Goal: Participate in discussion: Participate in discussion

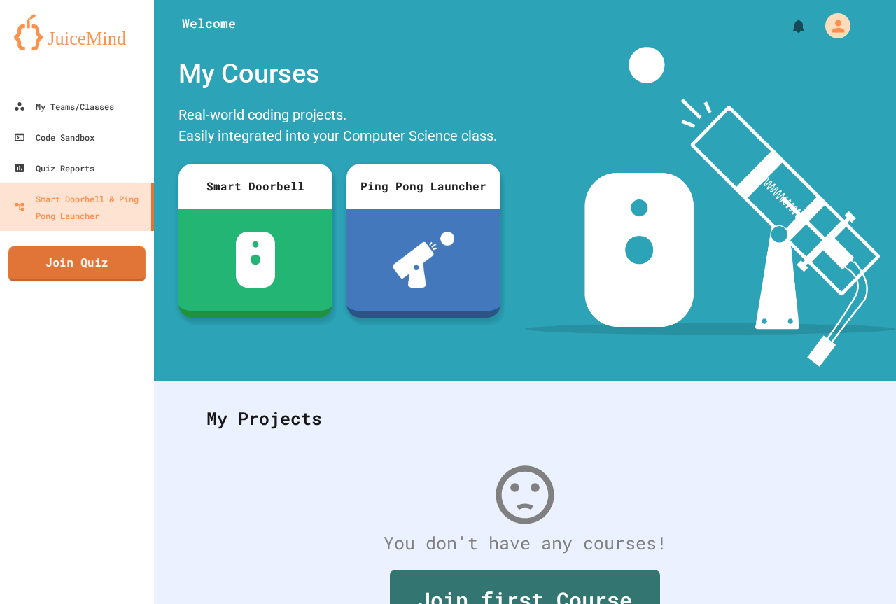
click at [94, 266] on link "Join Quiz" at bounding box center [76, 263] width 137 height 35
click at [82, 262] on link "Join Quiz" at bounding box center [76, 263] width 139 height 35
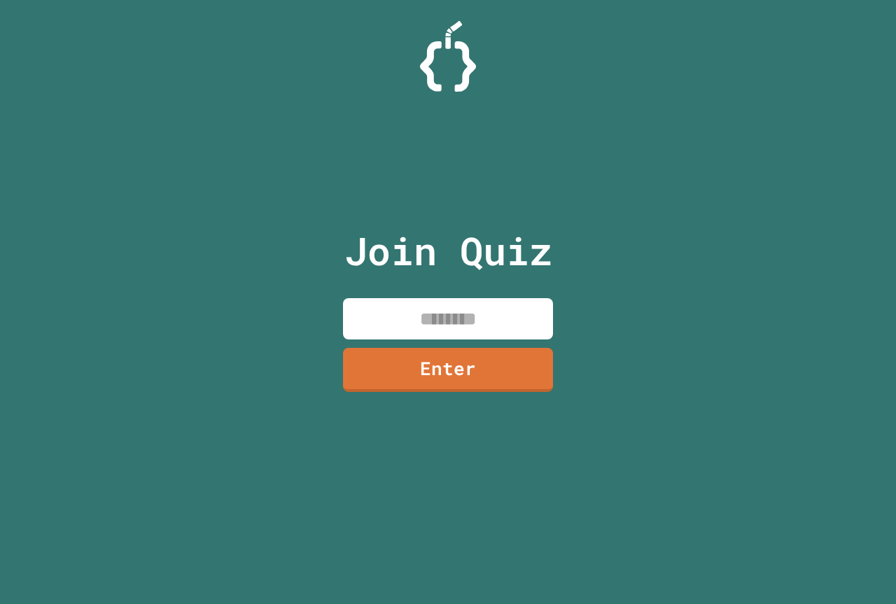
drag, startPoint x: 448, startPoint y: 314, endPoint x: 459, endPoint y: 315, distance: 10.5
click at [459, 315] on input at bounding box center [448, 318] width 210 height 41
paste input
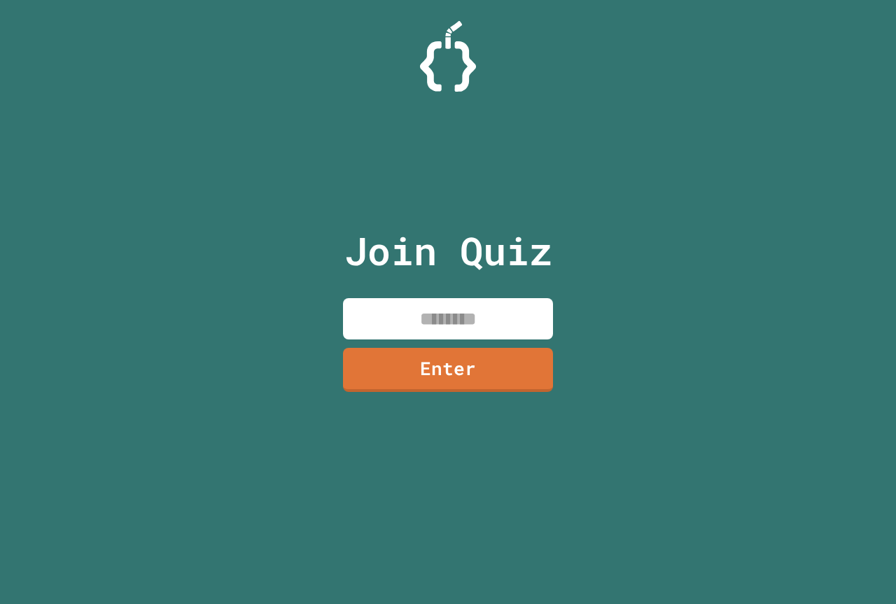
paste input
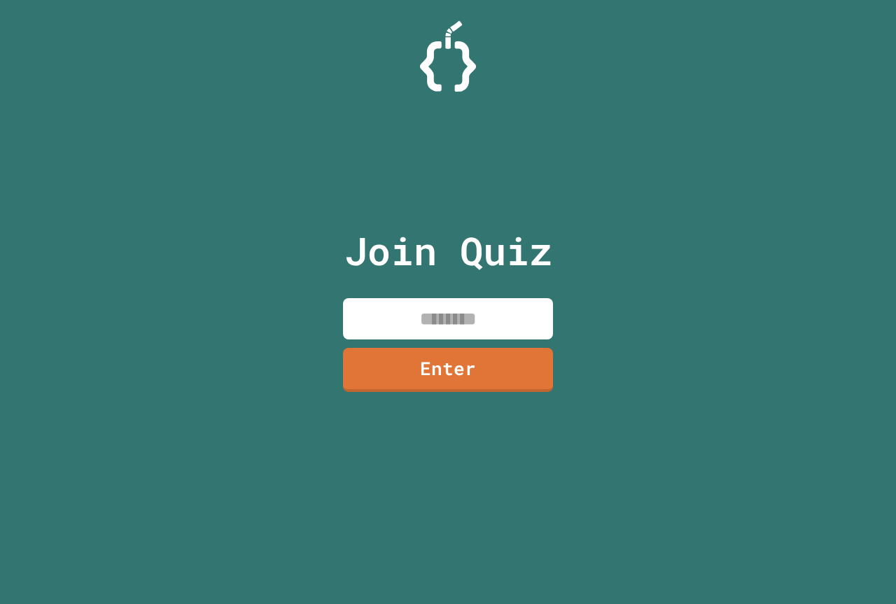
paste input
type input "********"
click at [446, 371] on link "Enter" at bounding box center [447, 368] width 207 height 46
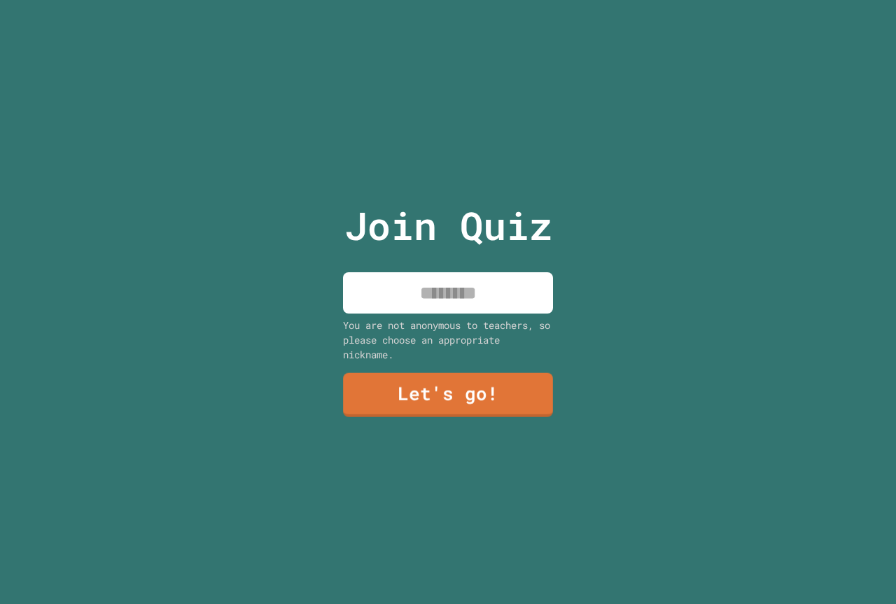
click at [484, 286] on input at bounding box center [448, 292] width 210 height 41
type input "*"
type input "**********"
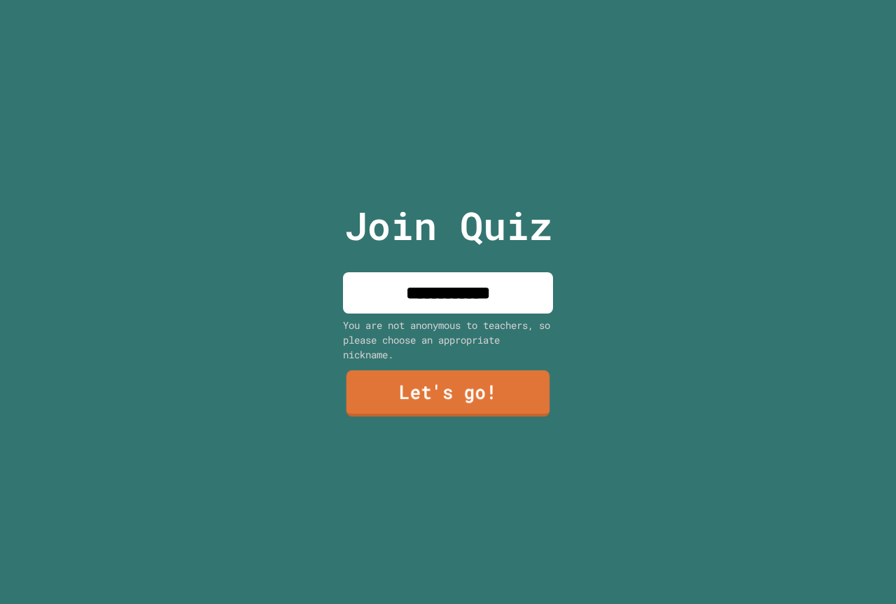
click at [488, 396] on link "Let's go!" at bounding box center [448, 393] width 204 height 46
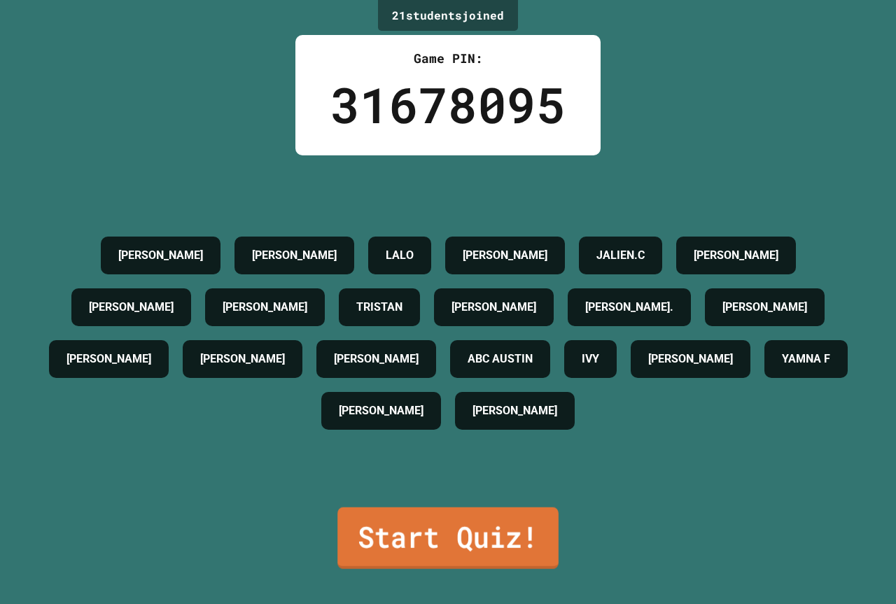
click at [467, 520] on link "Start Quiz!" at bounding box center [447, 538] width 221 height 62
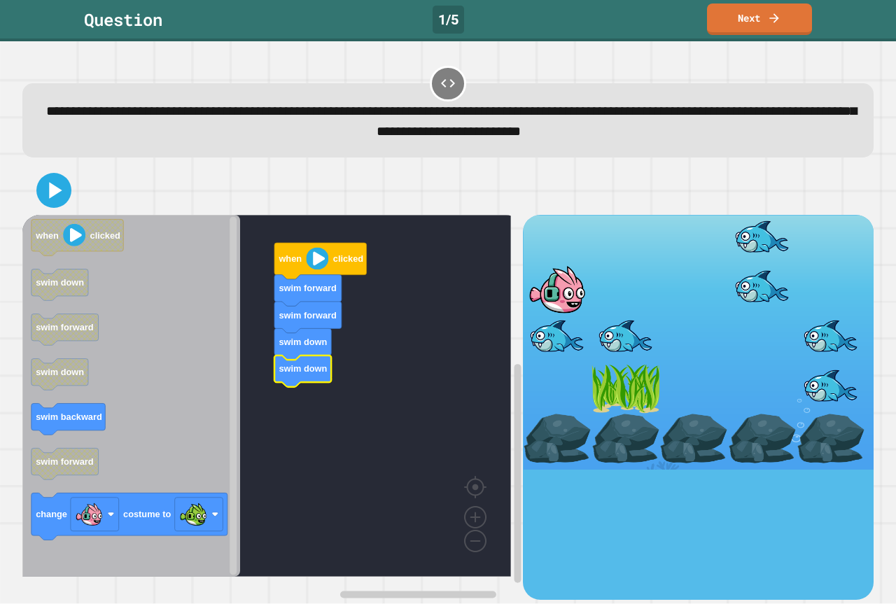
click at [82, 431] on icon "when clicked swim down swim forward swim down swim backward swim forward change…" at bounding box center [131, 396] width 218 height 362
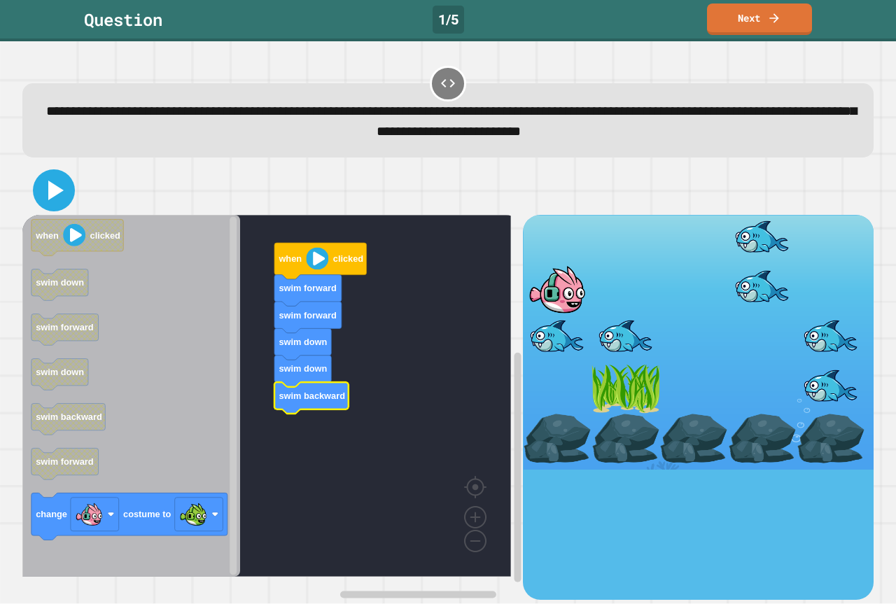
click at [45, 194] on icon at bounding box center [54, 191] width 34 height 34
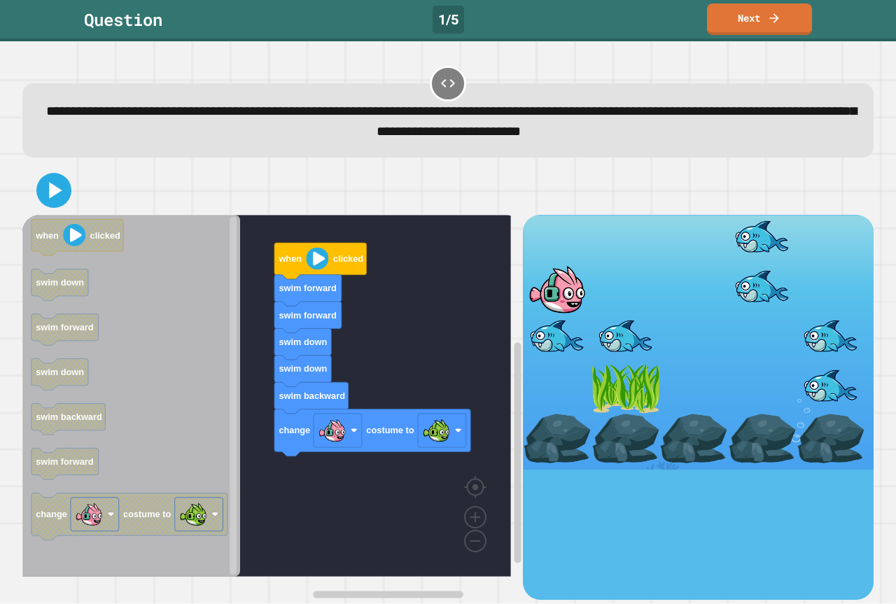
click at [224, 467] on icon "when clicked swim down swim forward swim down swim backward swim forward change…" at bounding box center [131, 396] width 218 height 362
click at [58, 187] on icon at bounding box center [54, 191] width 34 height 34
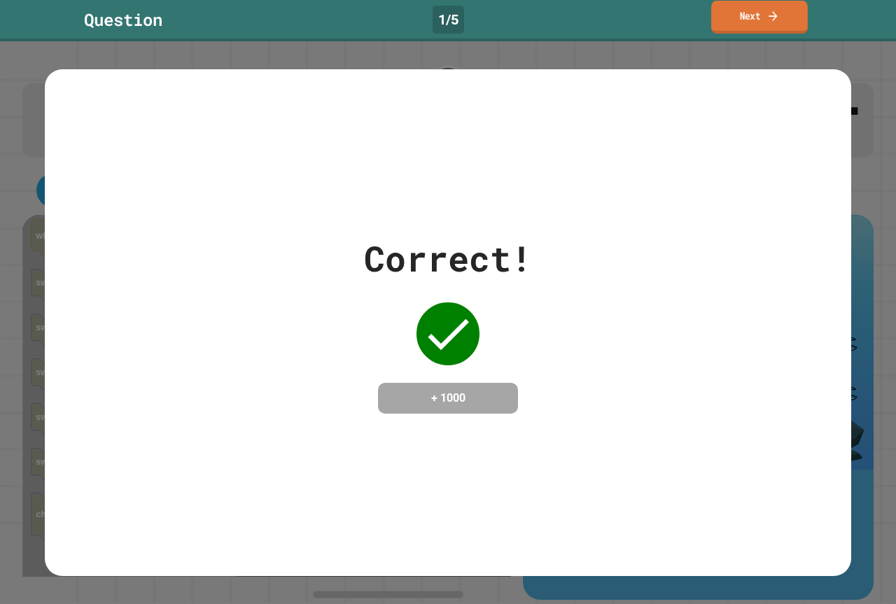
click at [749, 23] on link "Next" at bounding box center [759, 17] width 97 height 33
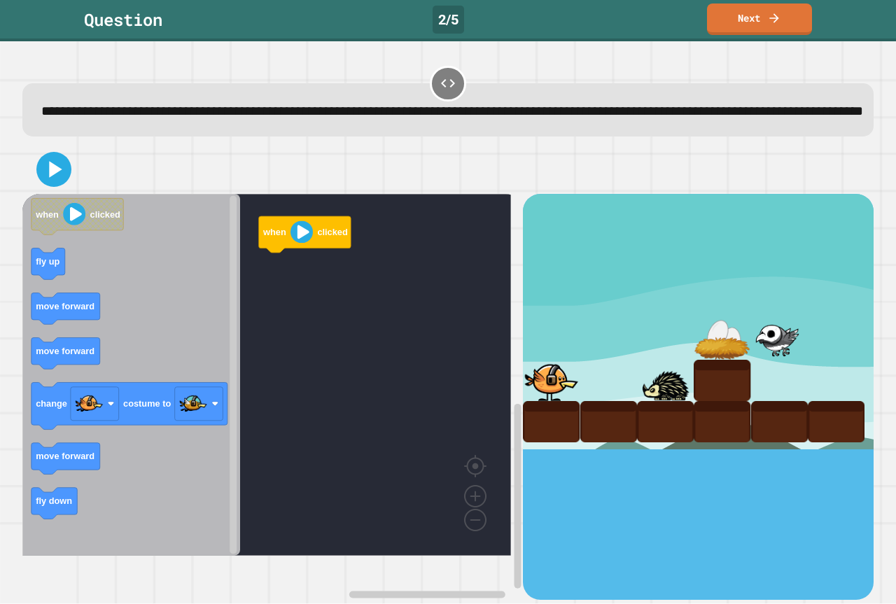
click at [201, 304] on icon "Blockly Workspace" at bounding box center [131, 375] width 218 height 362
drag, startPoint x: 16, startPoint y: 274, endPoint x: 69, endPoint y: 311, distance: 63.8
click at [109, 307] on div "**********" at bounding box center [448, 322] width 896 height 562
click at [52, 296] on icon "when clicked fly up move forward move forward change costume to move forward fl…" at bounding box center [131, 375] width 218 height 362
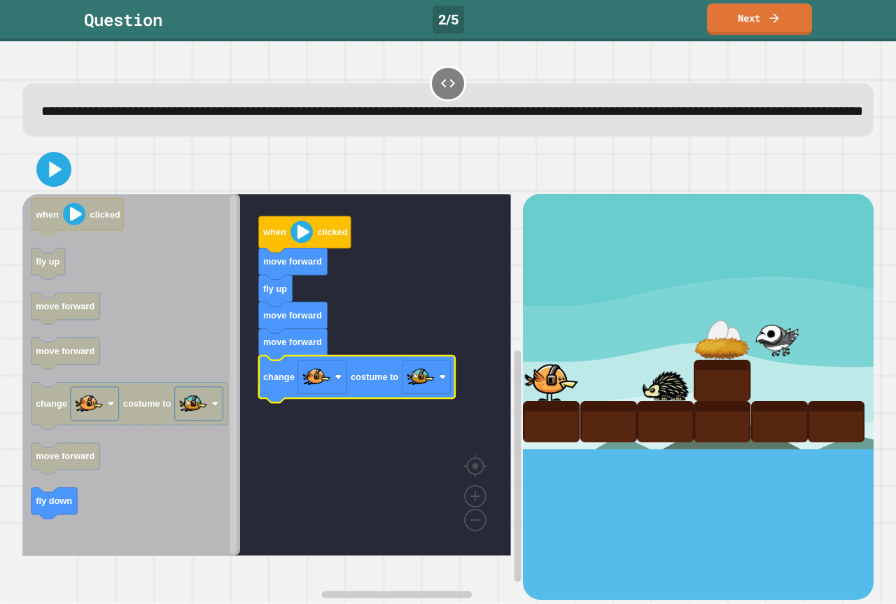
click at [64, 194] on div at bounding box center [447, 169] width 851 height 49
click at [60, 179] on icon at bounding box center [55, 170] width 15 height 20
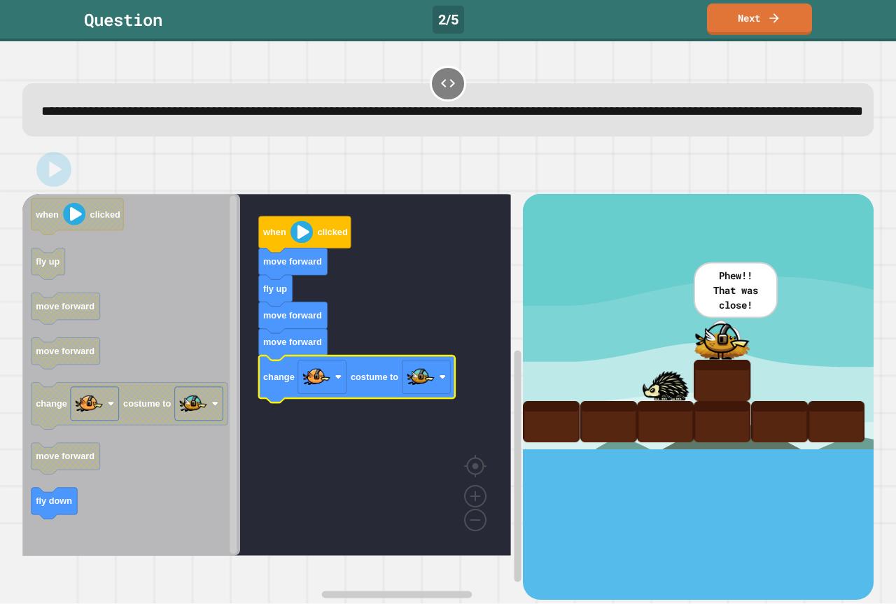
click at [693, 360] on div at bounding box center [721, 338] width 57 height 41
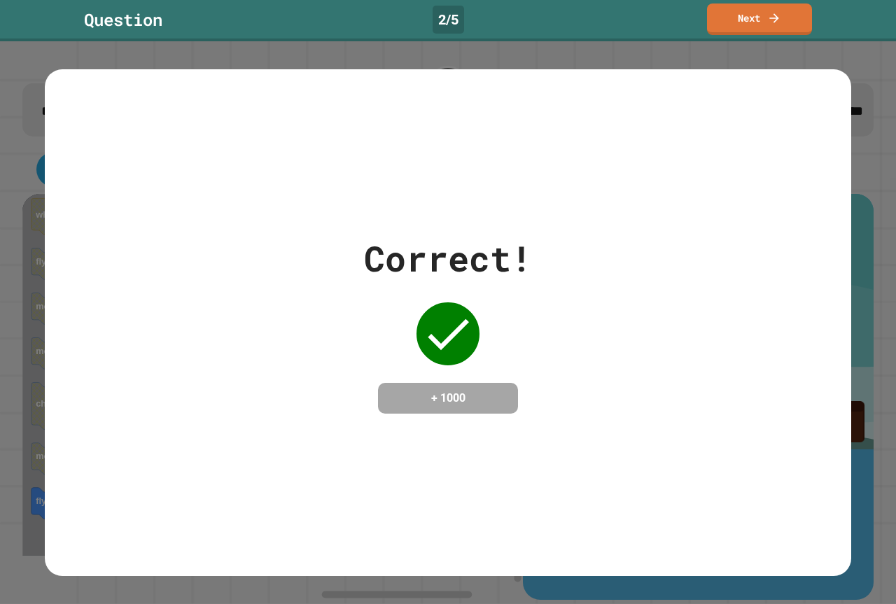
click at [446, 306] on icon at bounding box center [448, 334] width 56 height 56
click at [755, 14] on link "Next" at bounding box center [759, 17] width 106 height 33
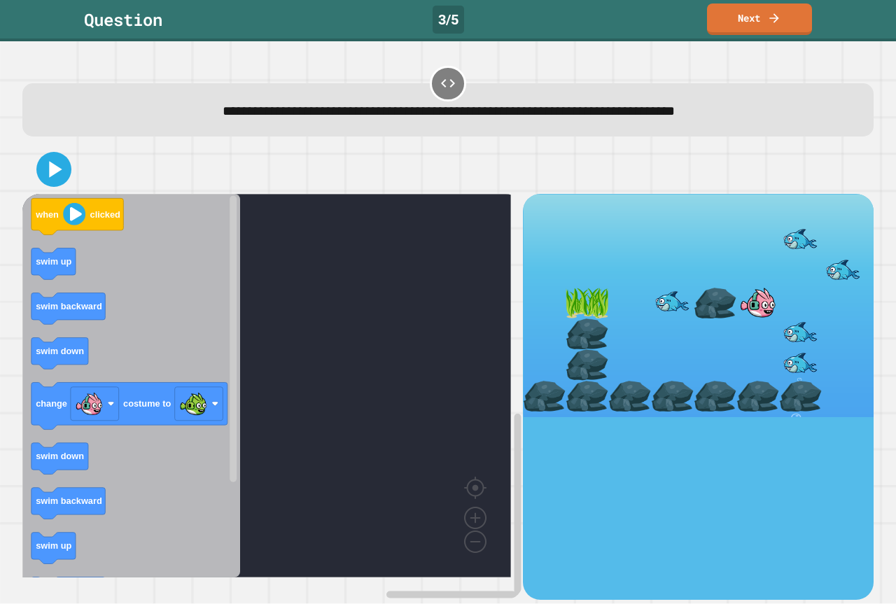
click at [156, 311] on icon "when clicked swim up swim backward swim down change costume to swim down swim b…" at bounding box center [131, 385] width 218 height 383
click at [102, 235] on icon "Blockly Workspace" at bounding box center [131, 385] width 218 height 383
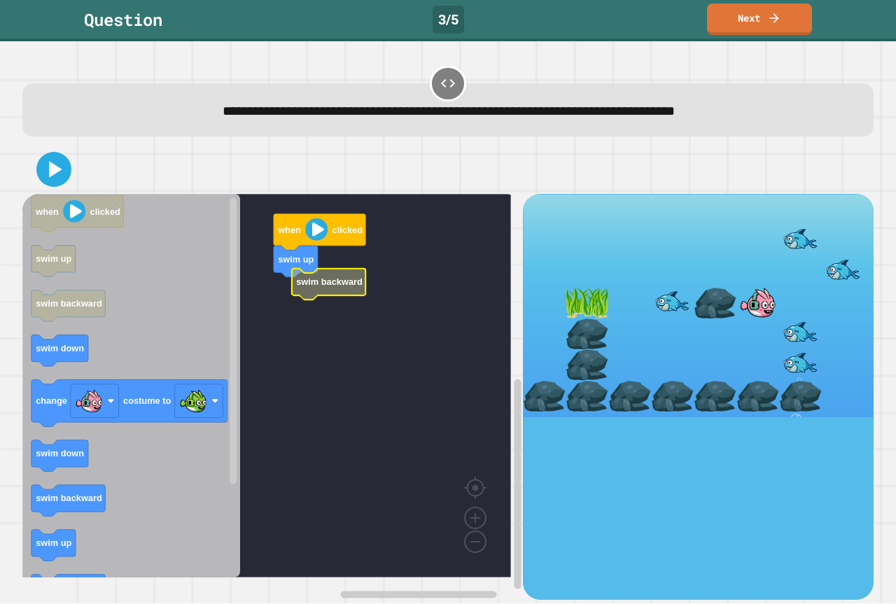
click at [289, 302] on rect "Blockly Workspace" at bounding box center [266, 385] width 488 height 383
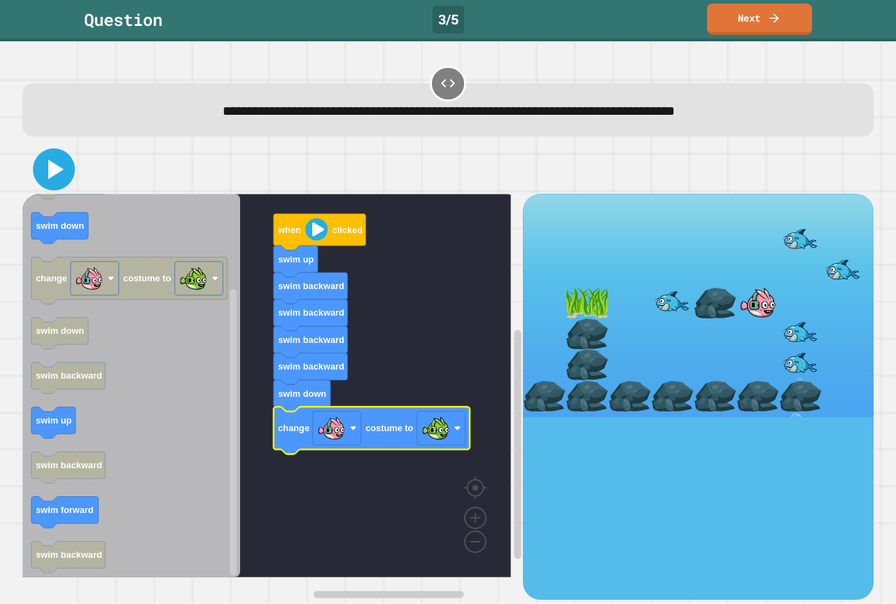
click at [50, 176] on icon at bounding box center [55, 170] width 15 height 20
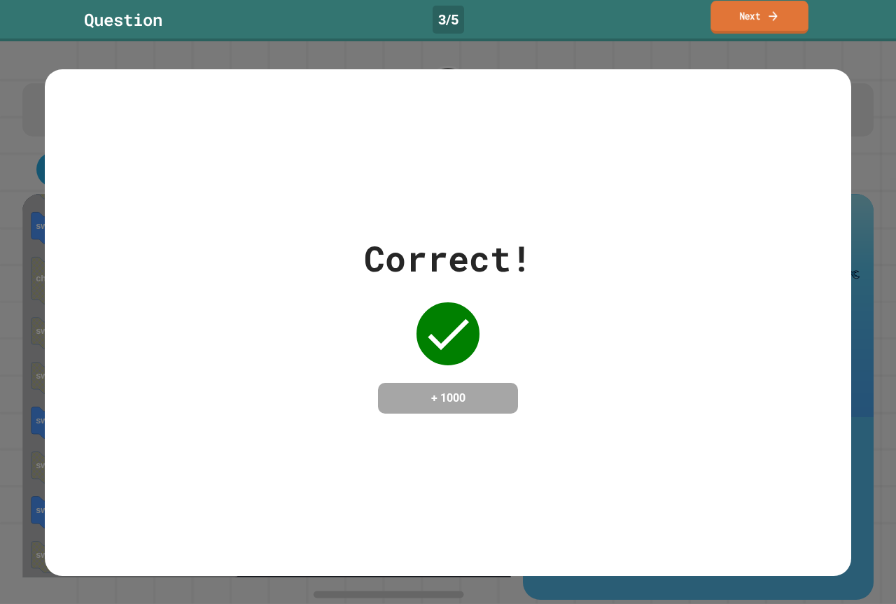
click at [741, 27] on link "Next" at bounding box center [758, 17] width 97 height 33
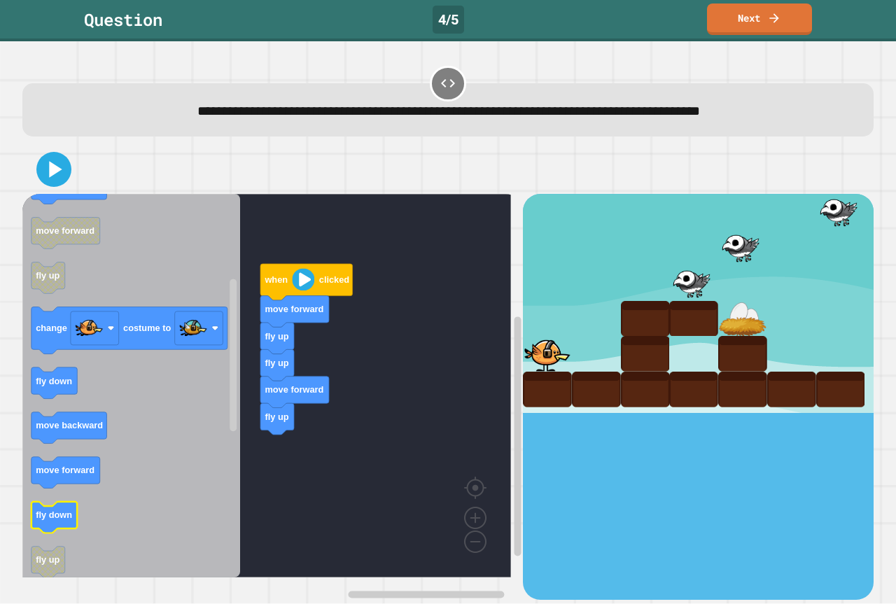
click at [68, 514] on text "fly down" at bounding box center [54, 515] width 36 height 10
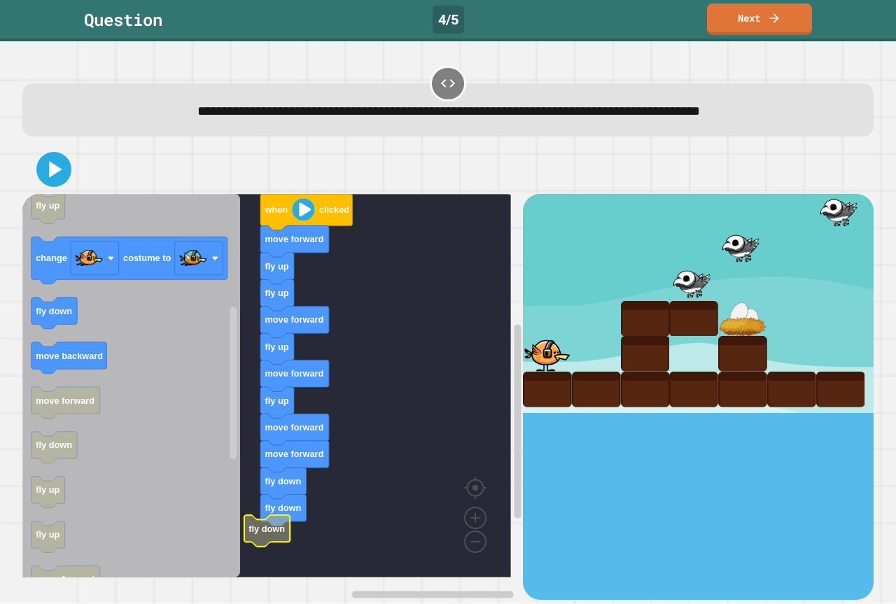
click at [281, 551] on rect "Blockly Workspace" at bounding box center [266, 385] width 488 height 383
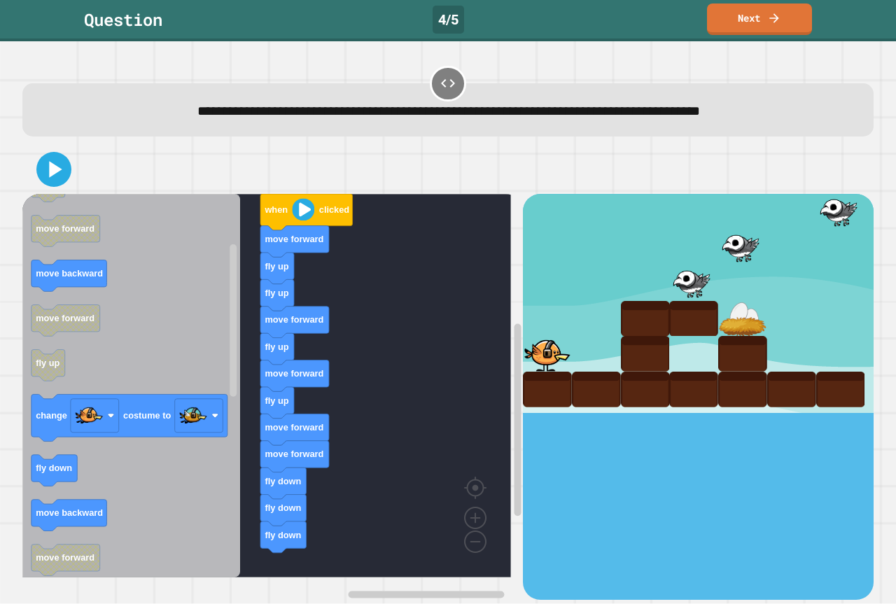
click at [227, 426] on div "when clicked move forward fly up fly up move forward fly up move forward fly up…" at bounding box center [272, 396] width 500 height 405
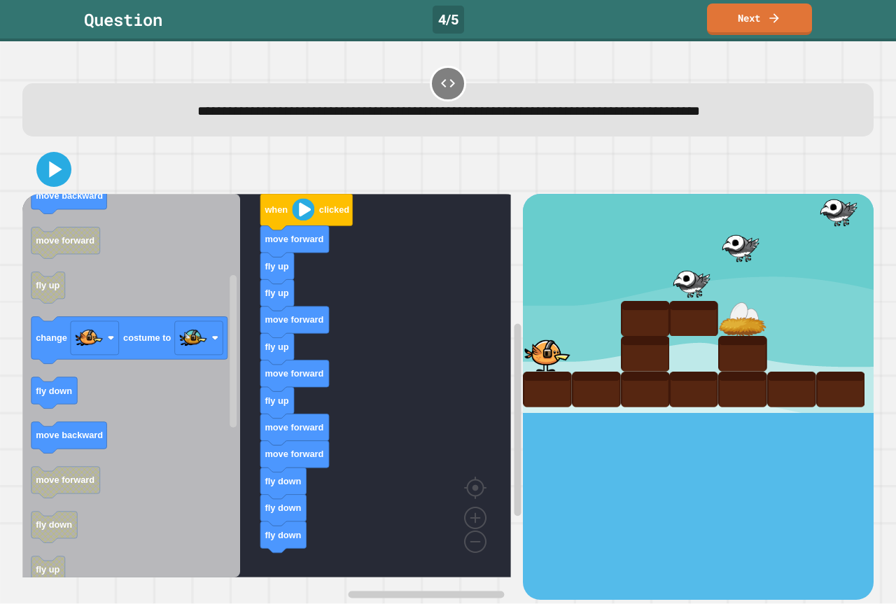
click at [108, 446] on icon "Blockly Workspace" at bounding box center [131, 385] width 218 height 383
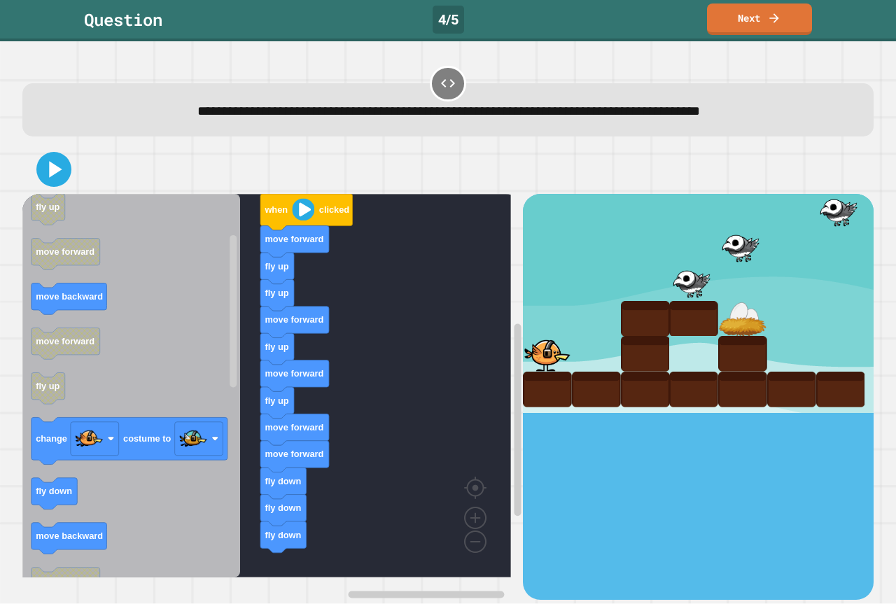
click at [218, 462] on icon "when clicked fly down fly up move forward move backward move forward fly up cha…" at bounding box center [131, 385] width 218 height 383
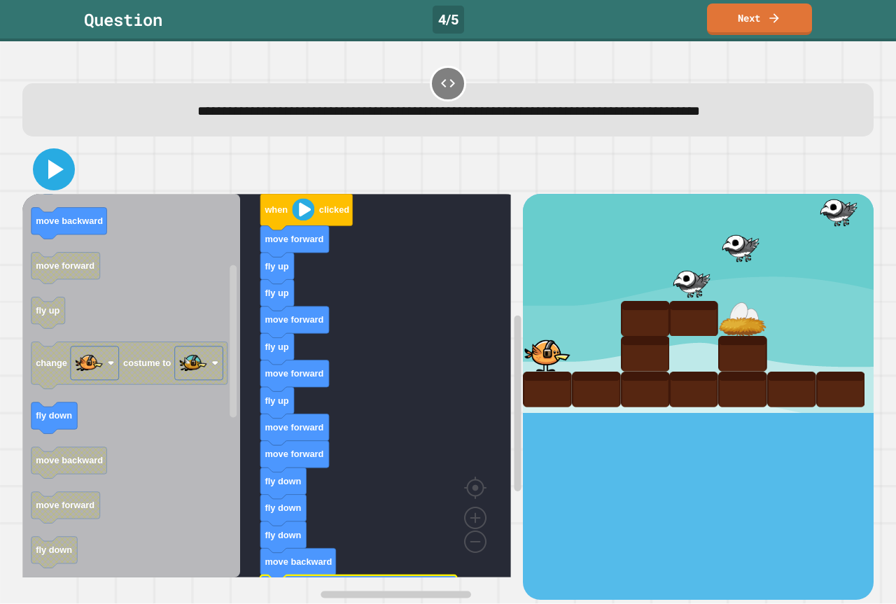
click at [65, 174] on icon at bounding box center [54, 170] width 34 height 34
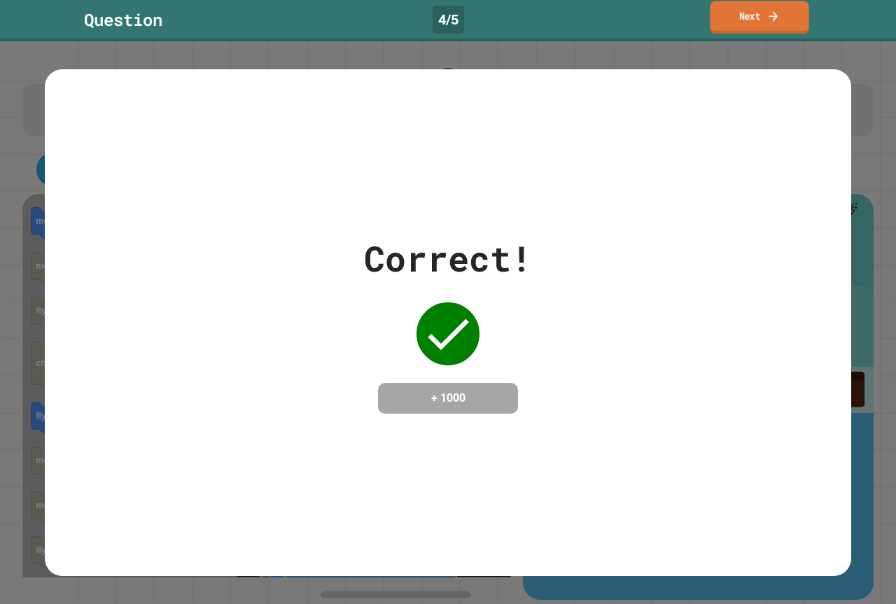
click at [807, 10] on link "Next" at bounding box center [758, 17] width 99 height 33
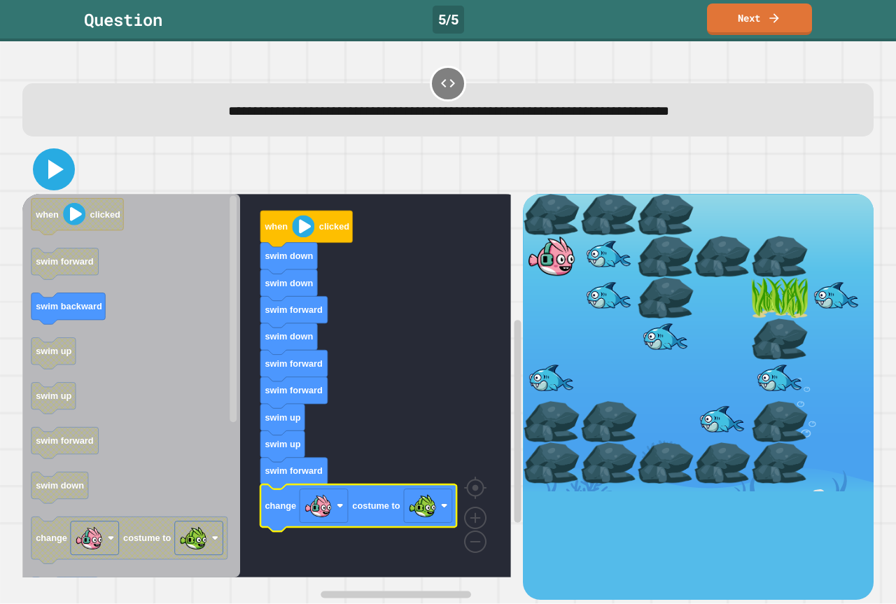
drag, startPoint x: 53, startPoint y: 179, endPoint x: 103, endPoint y: 184, distance: 49.9
click at [54, 179] on icon at bounding box center [54, 170] width 34 height 34
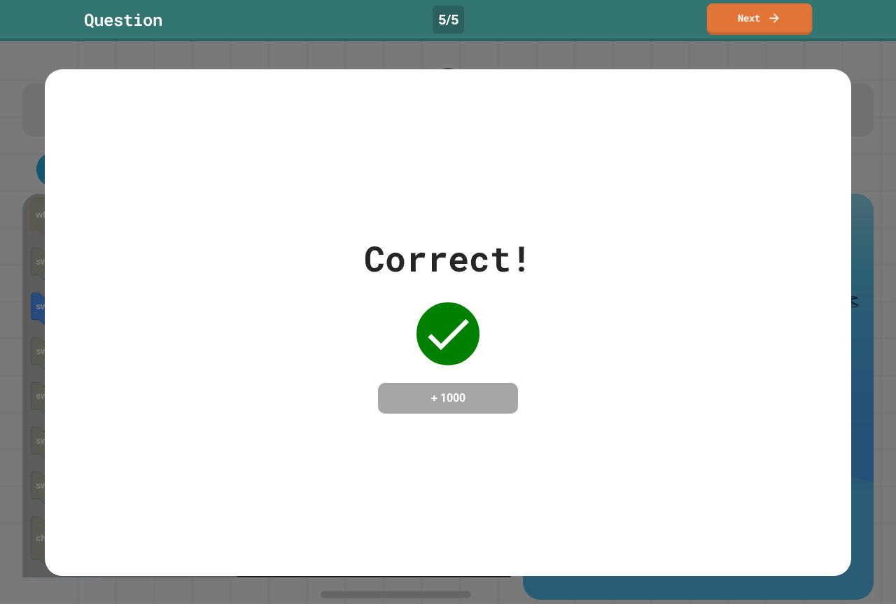
click at [745, 15] on link "Next" at bounding box center [759, 18] width 105 height 31
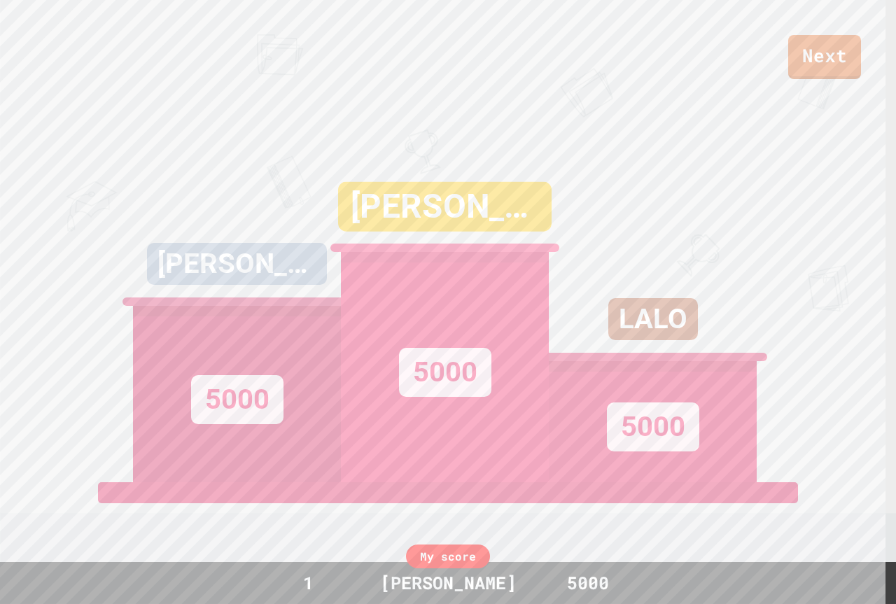
click at [805, 86] on div "Next [PERSON_NAME] B 5000 [PERSON_NAME] 5000 LALO 5000 View leaderboard" at bounding box center [448, 302] width 896 height 604
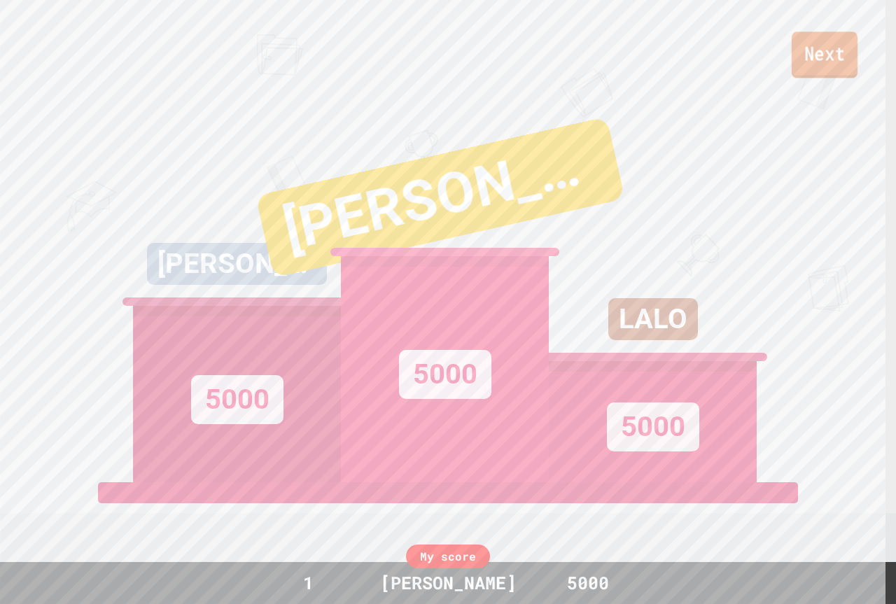
click at [823, 72] on link "Next" at bounding box center [824, 54] width 66 height 46
